Goal: Information Seeking & Learning: Learn about a topic

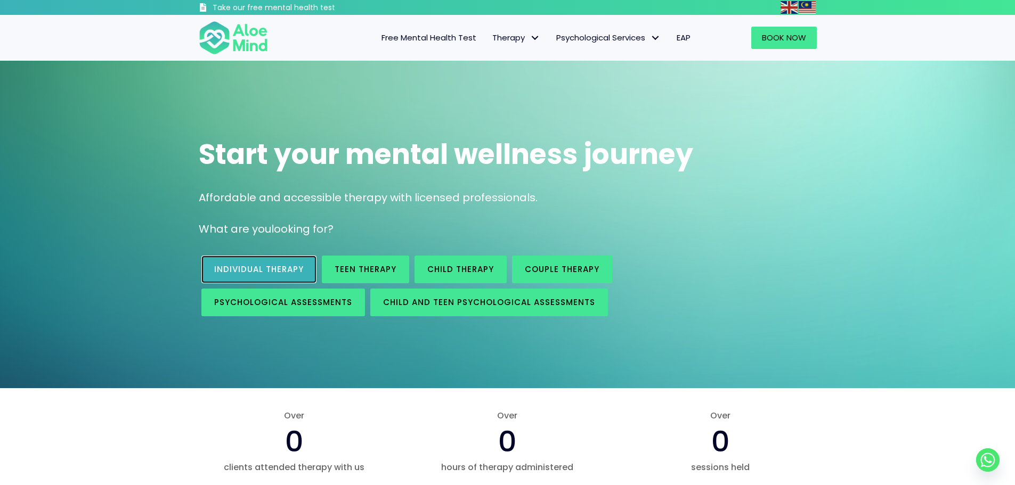
click at [304, 274] on span "Individual therapy" at bounding box center [259, 269] width 90 height 11
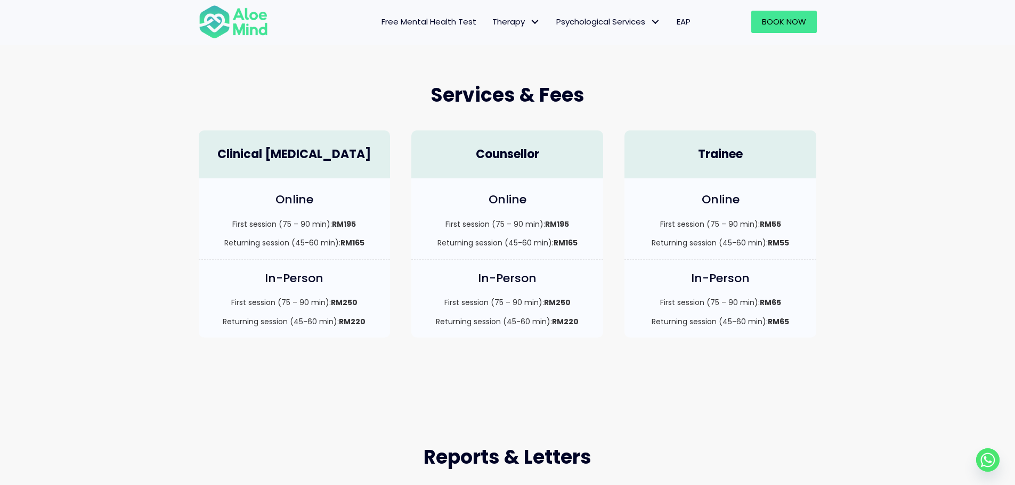
scroll to position [266, 0]
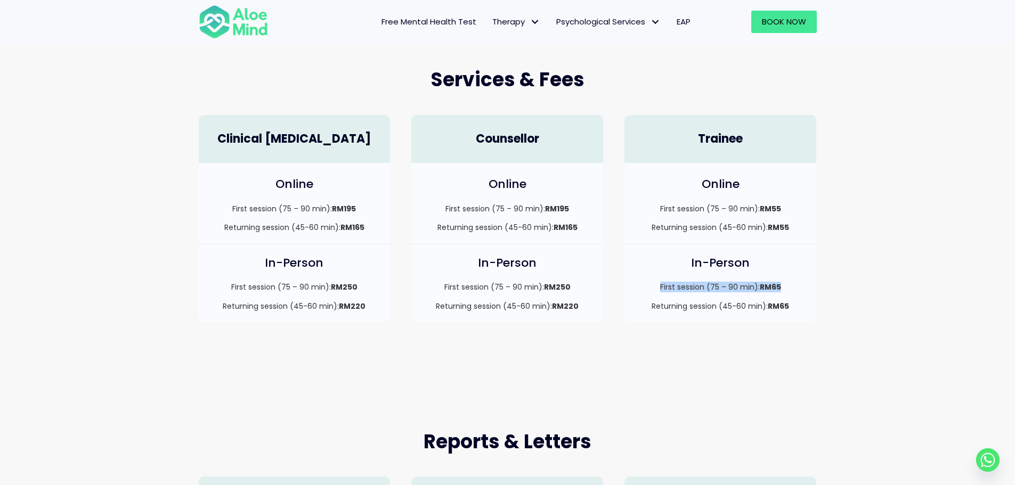
drag, startPoint x: 660, startPoint y: 287, endPoint x: 786, endPoint y: 287, distance: 126.8
click at [786, 287] on p "First session (75 – 90 min): RM65" at bounding box center [720, 287] width 171 height 11
click at [766, 301] on p "Returning session (45-60 min): RM65" at bounding box center [720, 306] width 171 height 11
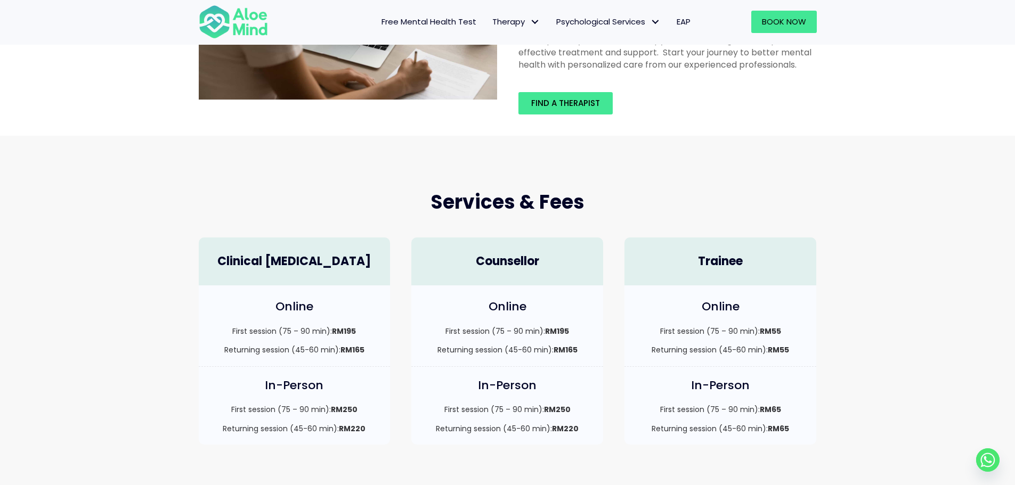
scroll to position [160, 0]
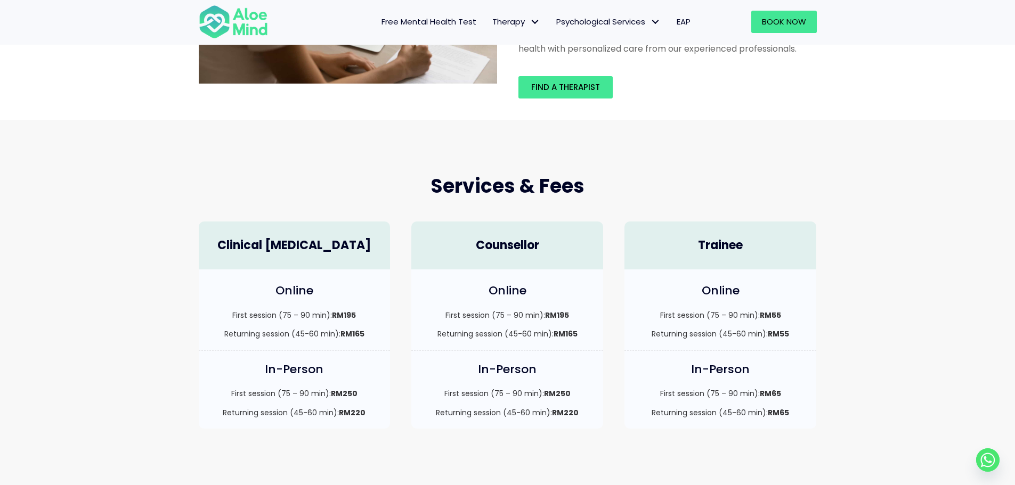
click at [482, 20] on link "Free Mental Health Test" at bounding box center [429, 22] width 111 height 22
click at [470, 21] on span "Free Mental Health Test" at bounding box center [428, 21] width 95 height 11
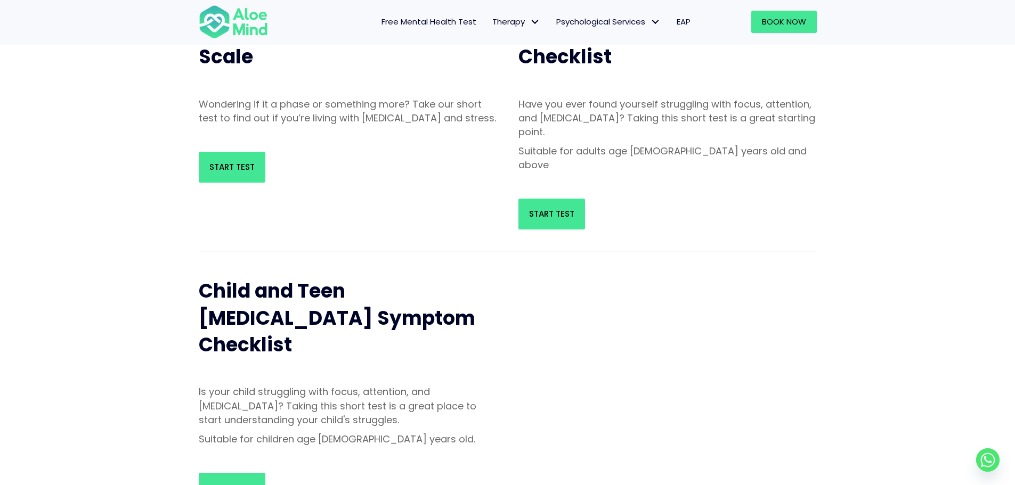
scroll to position [160, 0]
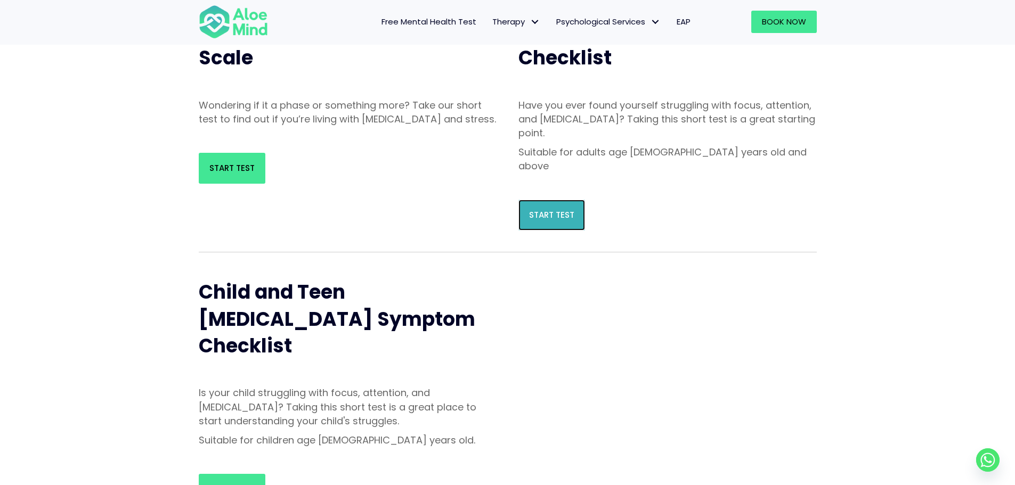
click at [560, 209] on span "Start Test" at bounding box center [551, 214] width 45 height 11
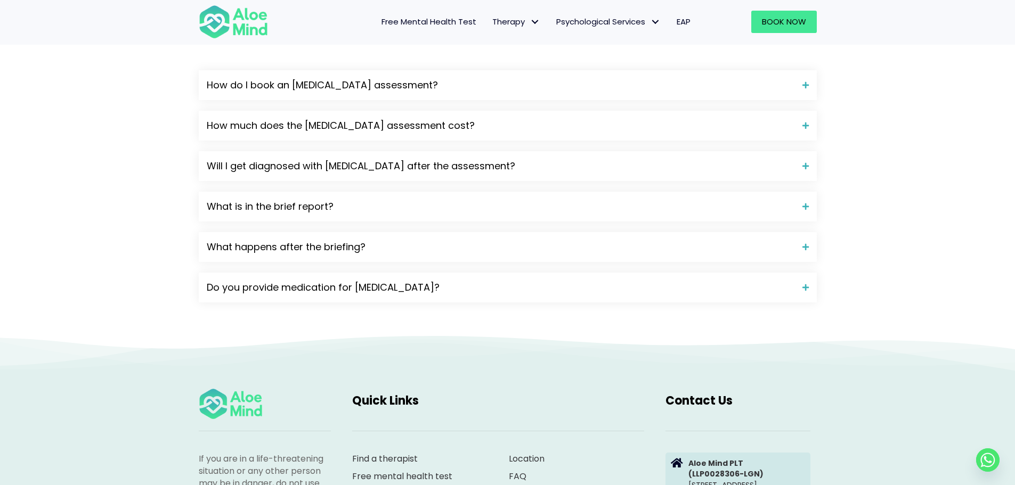
scroll to position [1332, 0]
